Goal: Task Accomplishment & Management: Use online tool/utility

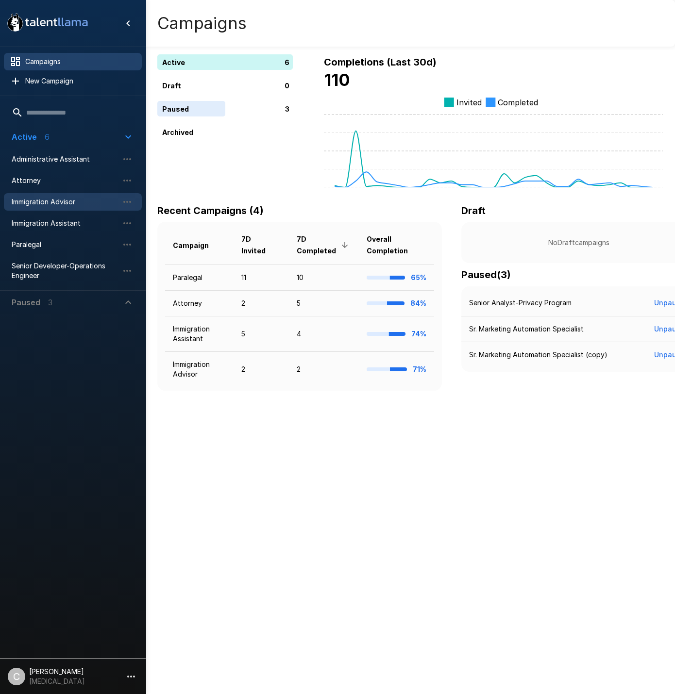
click at [76, 203] on span "Immigration Advisor" at bounding box center [65, 202] width 107 height 10
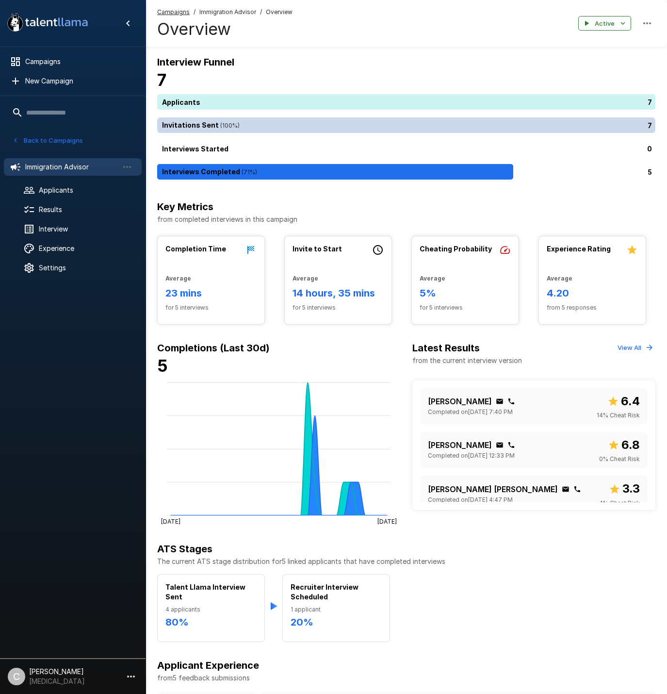
click at [217, 127] on div "7" at bounding box center [408, 125] width 502 height 16
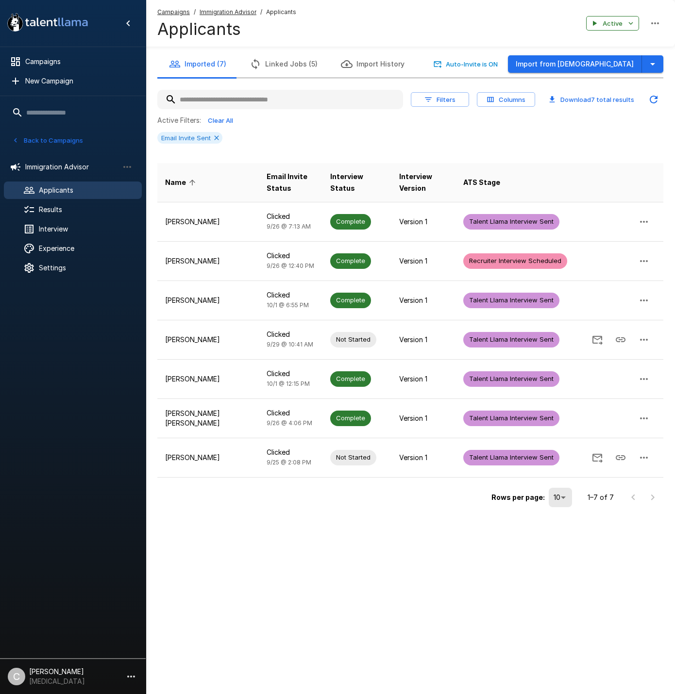
click at [274, 128] on div "Active Filters: Clear All Email Invite Sent" at bounding box center [410, 132] width 506 height 38
click at [286, 66] on button "Linked Jobs (5)" at bounding box center [283, 63] width 91 height 27
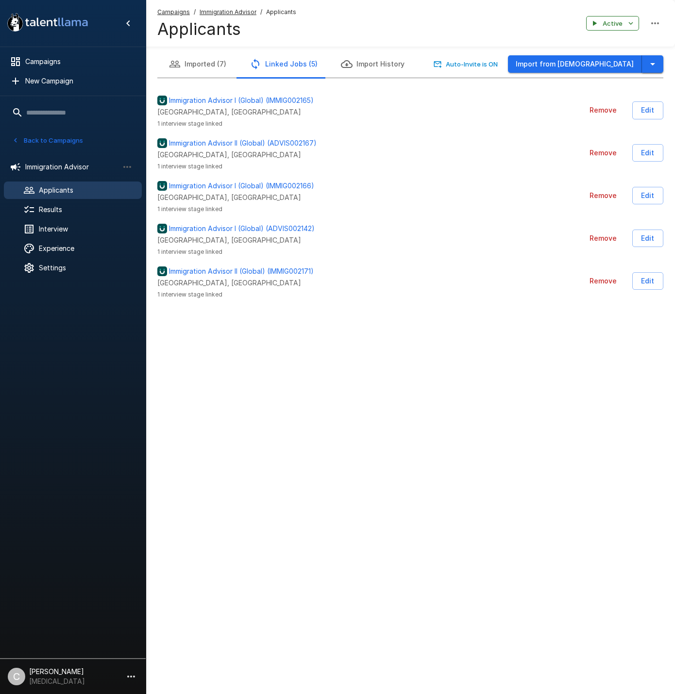
click at [650, 68] on icon "button" at bounding box center [652, 64] width 12 height 12
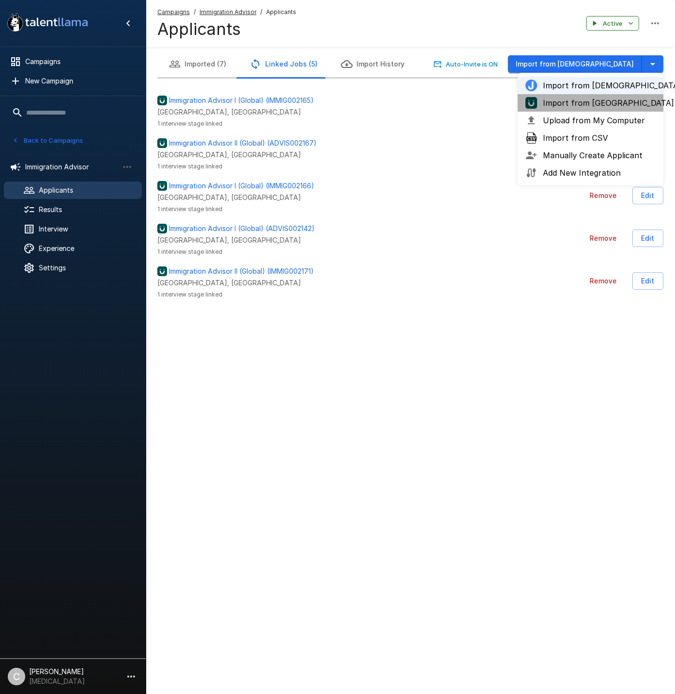
click at [615, 109] on li "Import from [GEOGRAPHIC_DATA]" at bounding box center [590, 102] width 146 height 17
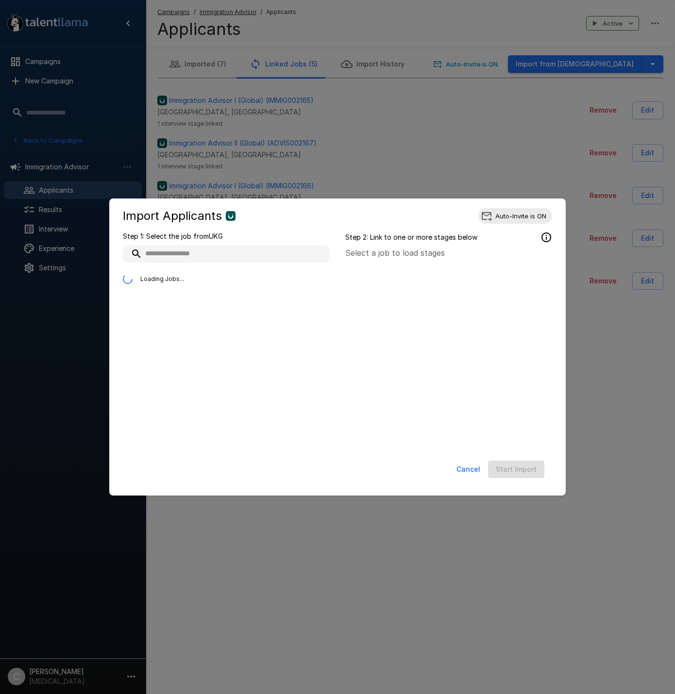
click at [249, 259] on input "text" at bounding box center [226, 253] width 207 height 17
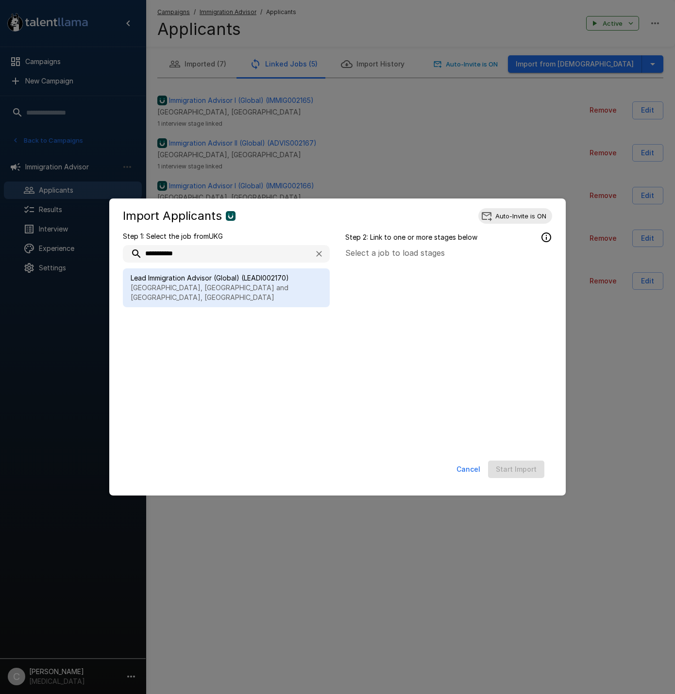
type input "**********"
click at [235, 287] on p "[GEOGRAPHIC_DATA], [GEOGRAPHIC_DATA] and [GEOGRAPHIC_DATA], [GEOGRAPHIC_DATA]" at bounding box center [226, 292] width 191 height 19
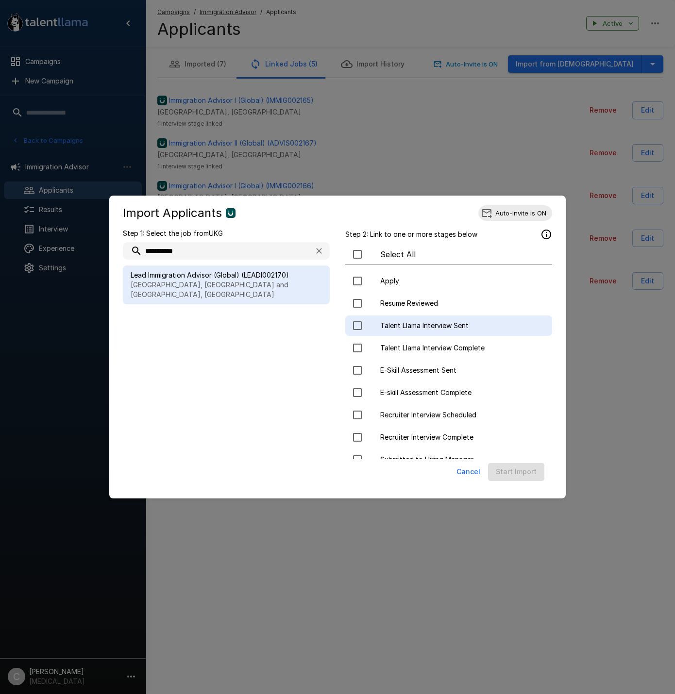
click at [432, 323] on span "Talent Llama Interview Sent" at bounding box center [462, 326] width 164 height 10
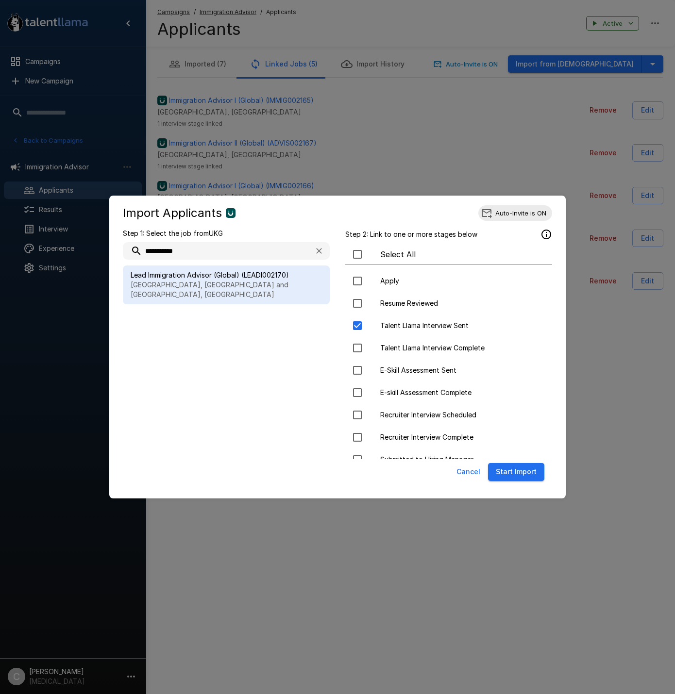
click at [511, 479] on button "Start Import" at bounding box center [516, 472] width 56 height 18
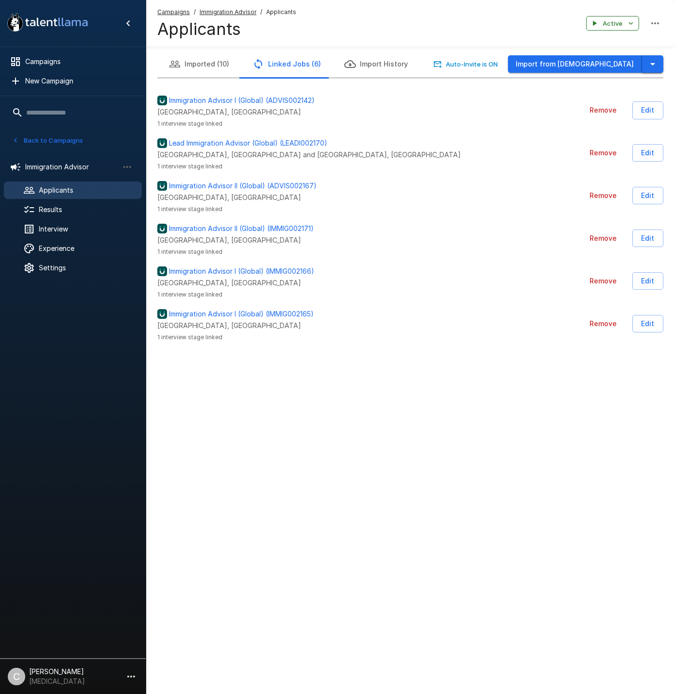
click at [648, 70] on button "button" at bounding box center [652, 64] width 21 height 18
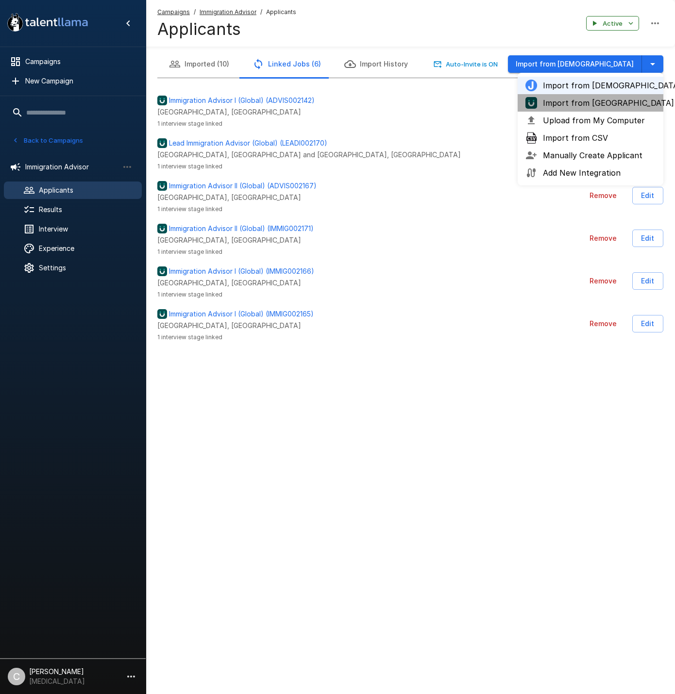
click at [610, 101] on span "Import from [GEOGRAPHIC_DATA]" at bounding box center [599, 103] width 113 height 12
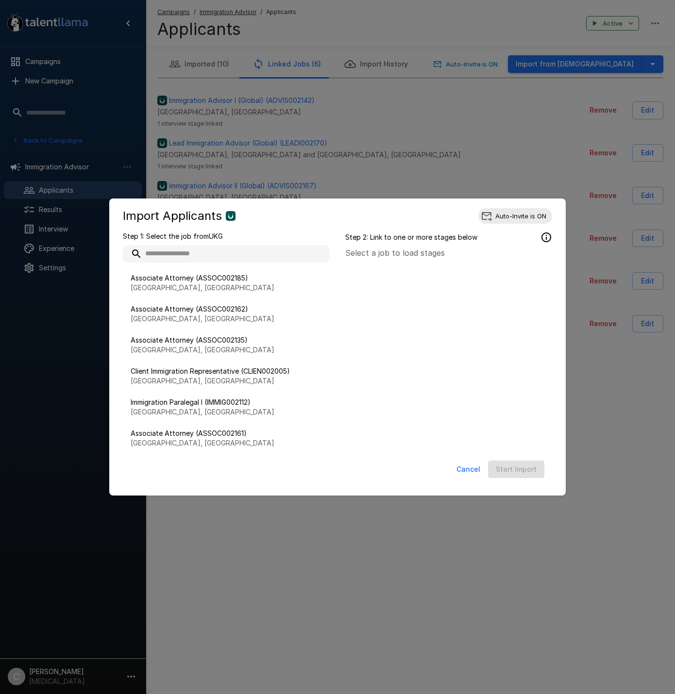
click at [282, 252] on input "text" at bounding box center [226, 253] width 207 height 17
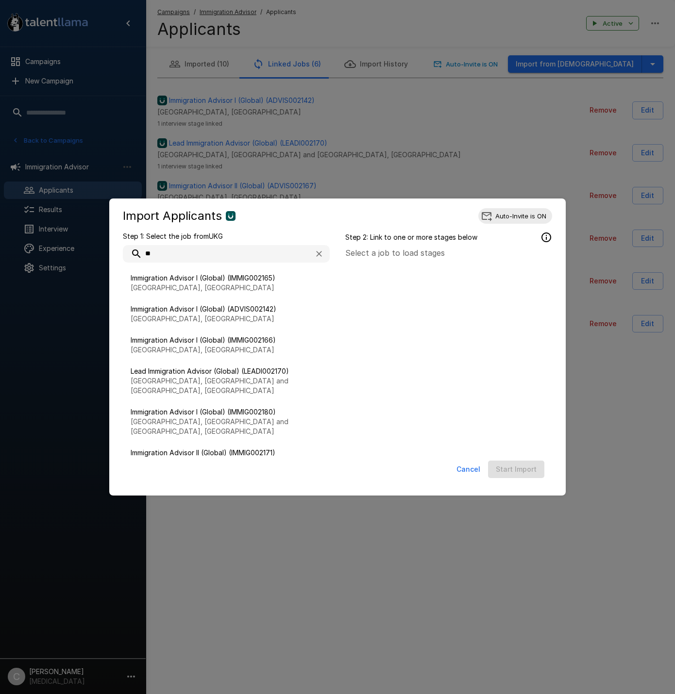
type input "*"
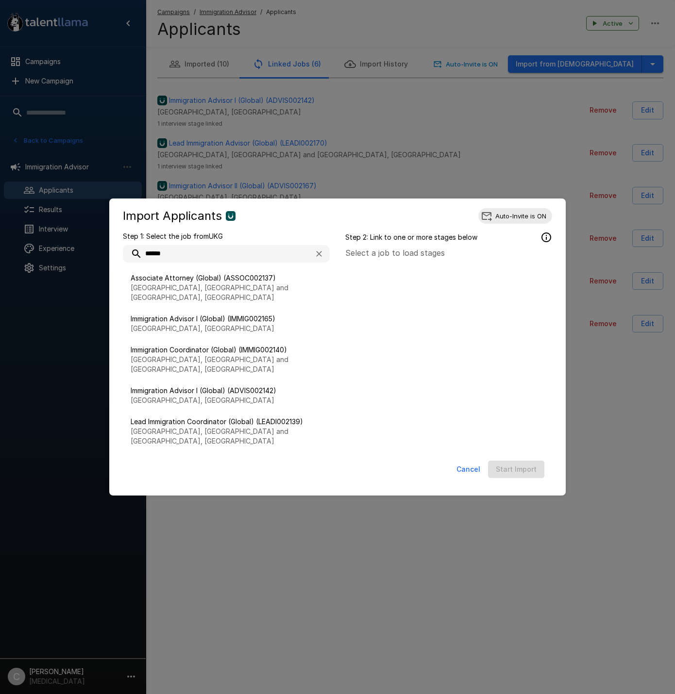
type input "******"
click at [462, 467] on button "Cancel" at bounding box center [468, 470] width 32 height 18
